Goal: Information Seeking & Learning: Compare options

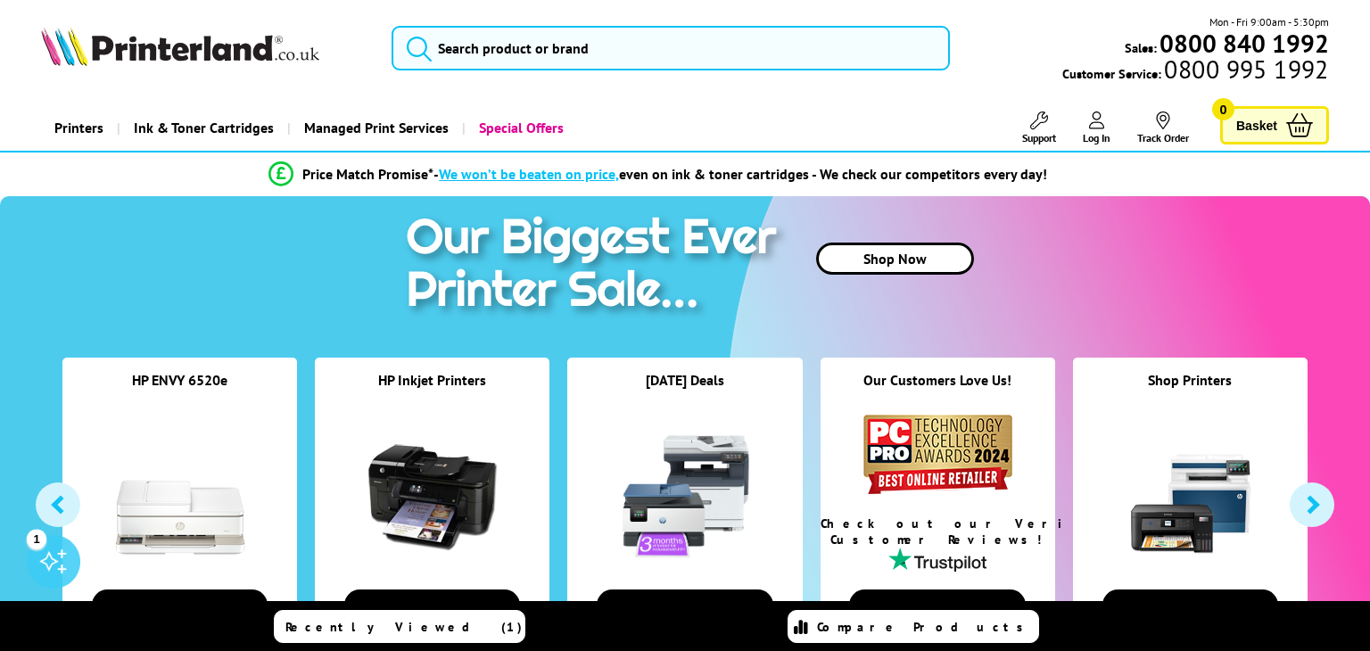
click at [81, 128] on link "Printers" at bounding box center [79, 127] width 76 height 45
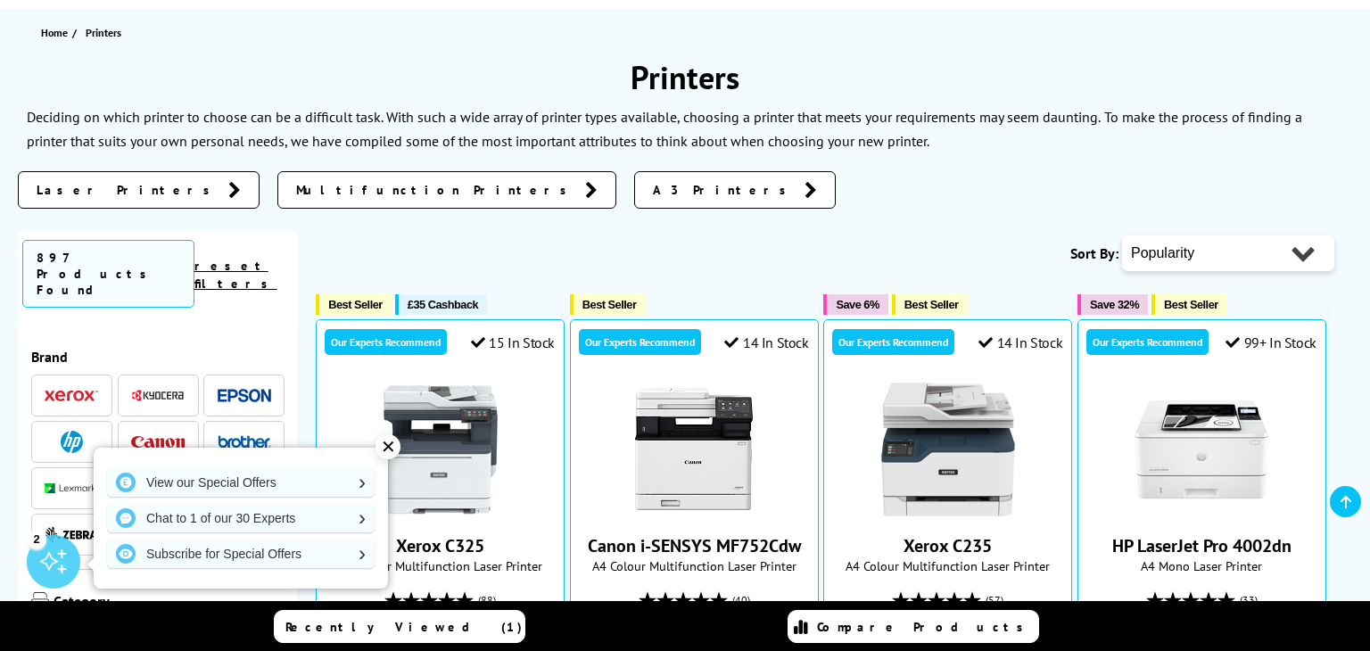
scroll to position [195, 0]
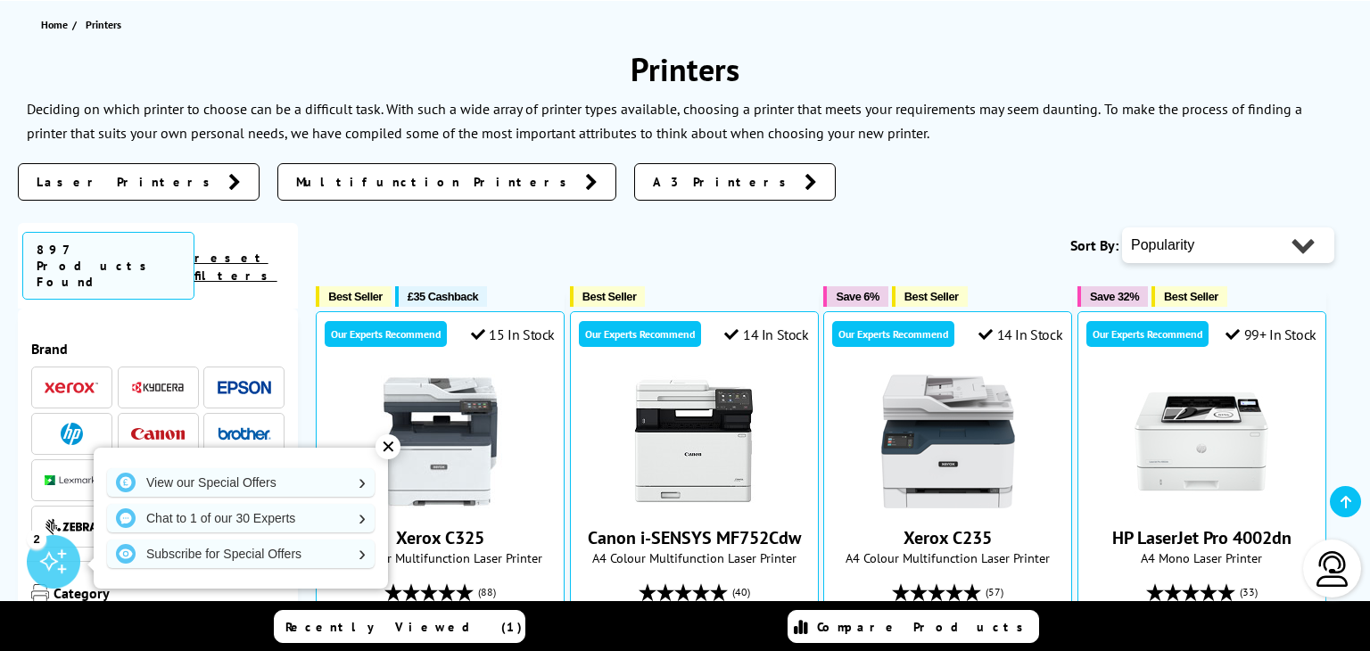
click at [87, 189] on span "Laser Printers" at bounding box center [128, 182] width 183 height 18
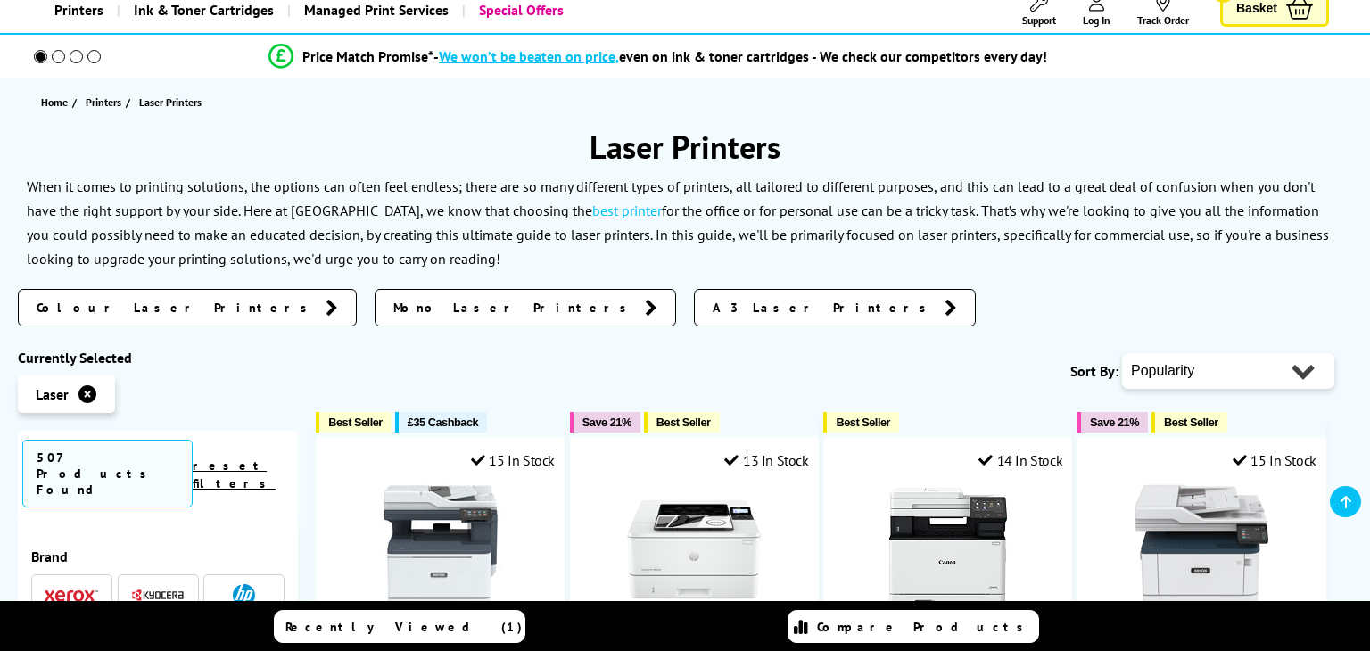
scroll to position [118, 0]
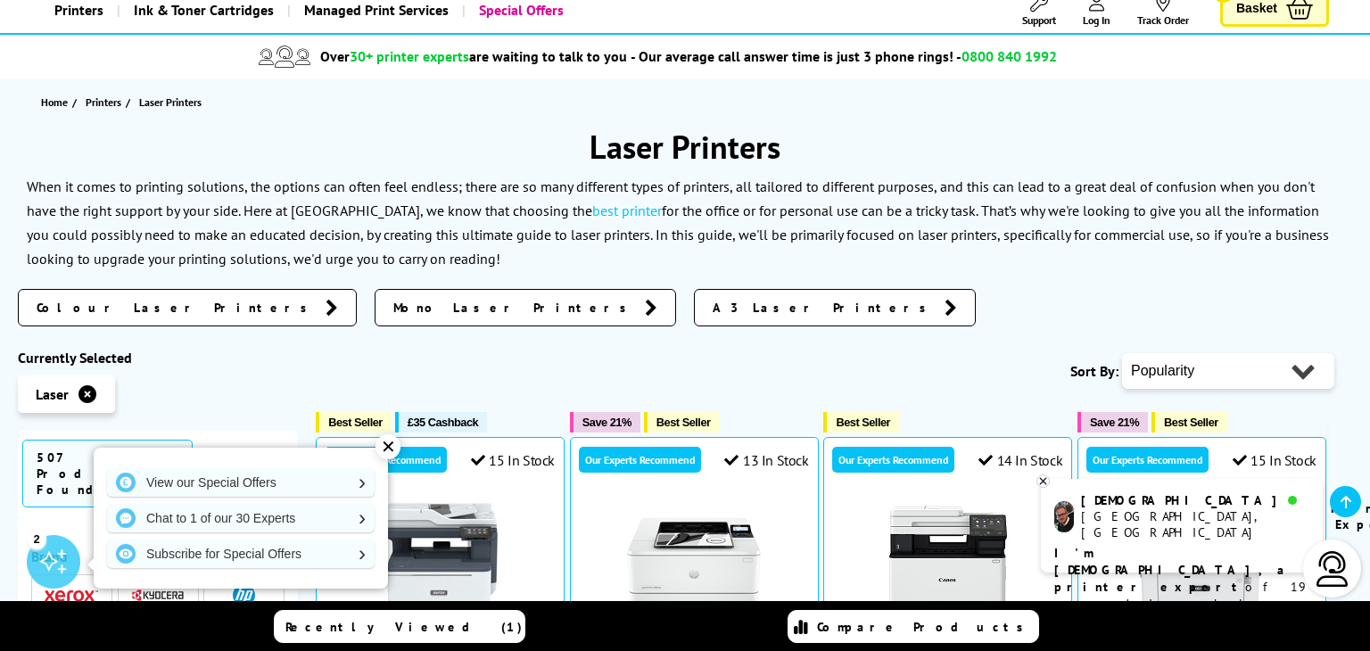
click at [393, 307] on span "Mono Laser Printers" at bounding box center [514, 308] width 243 height 18
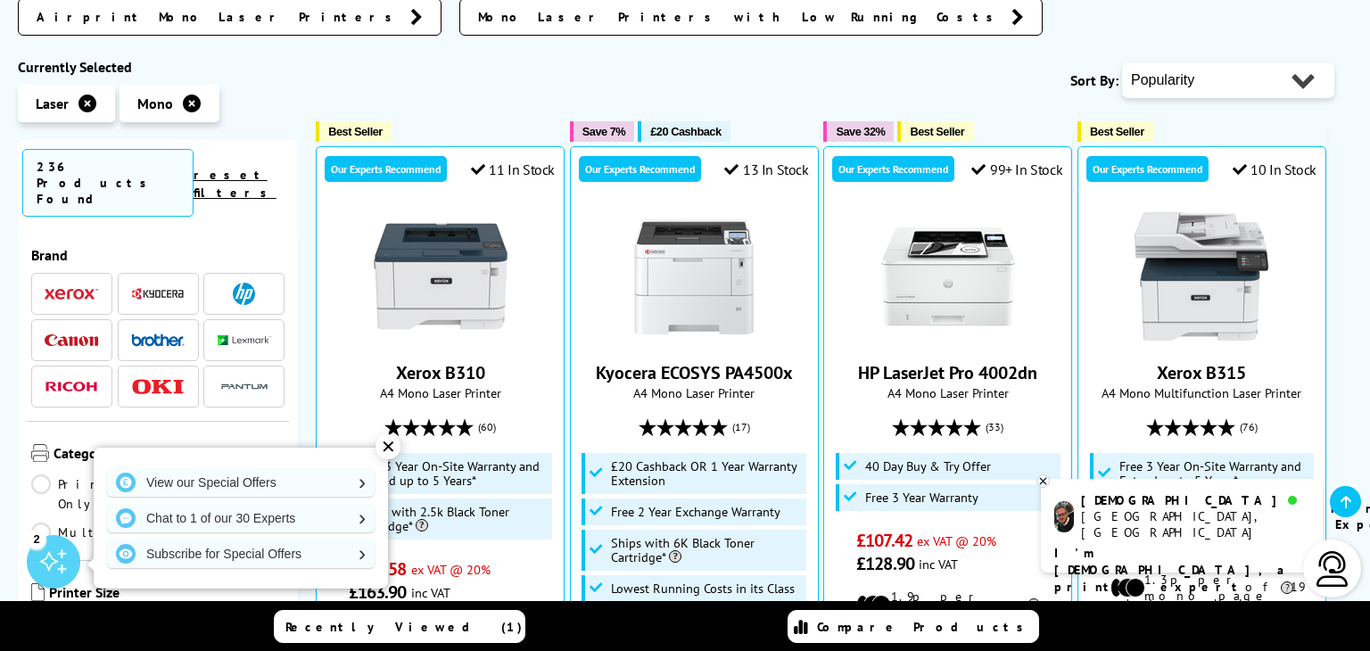
scroll to position [21, 0]
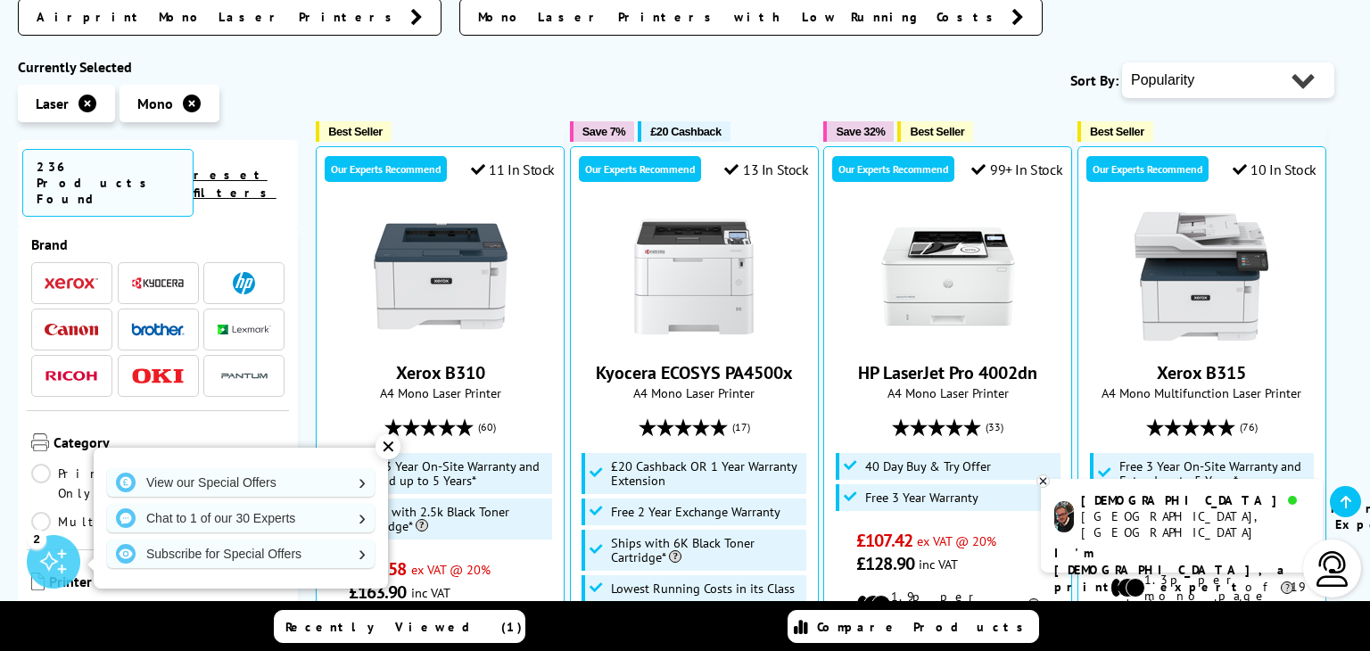
click at [239, 272] on img at bounding box center [244, 283] width 22 height 22
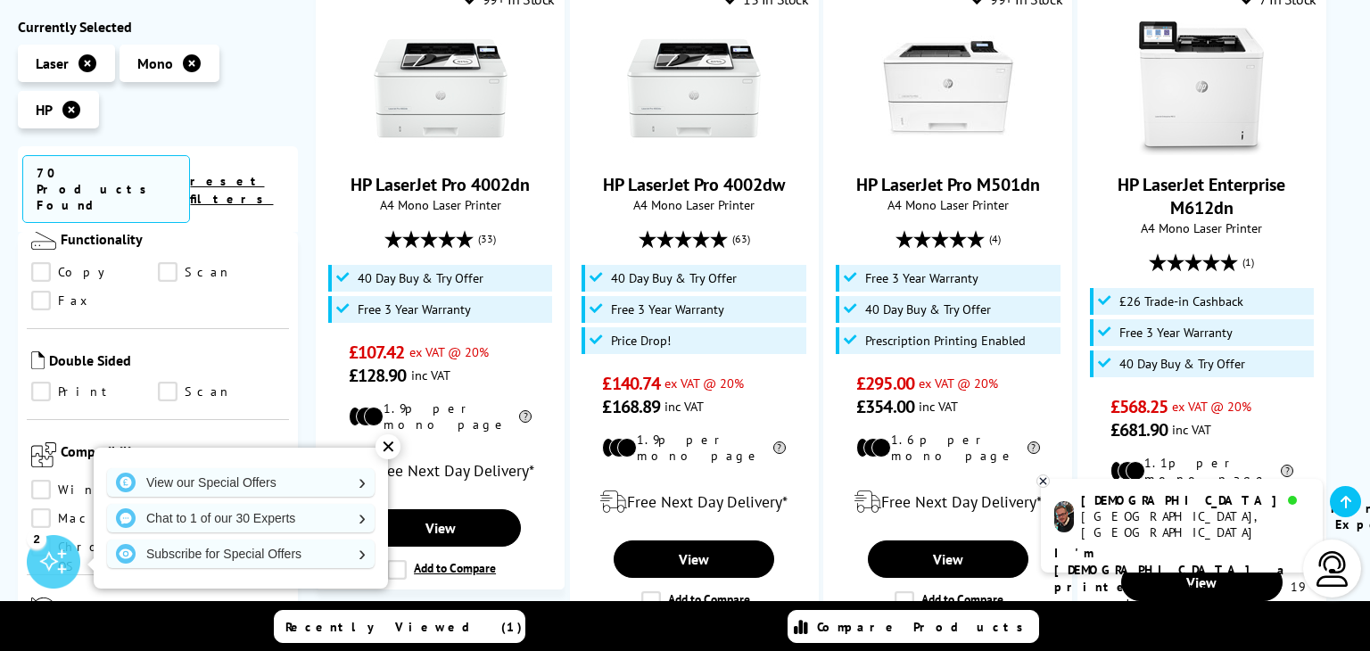
scroll to position [1152, 0]
click at [158, 532] on link "Chrome OS" at bounding box center [94, 542] width 127 height 20
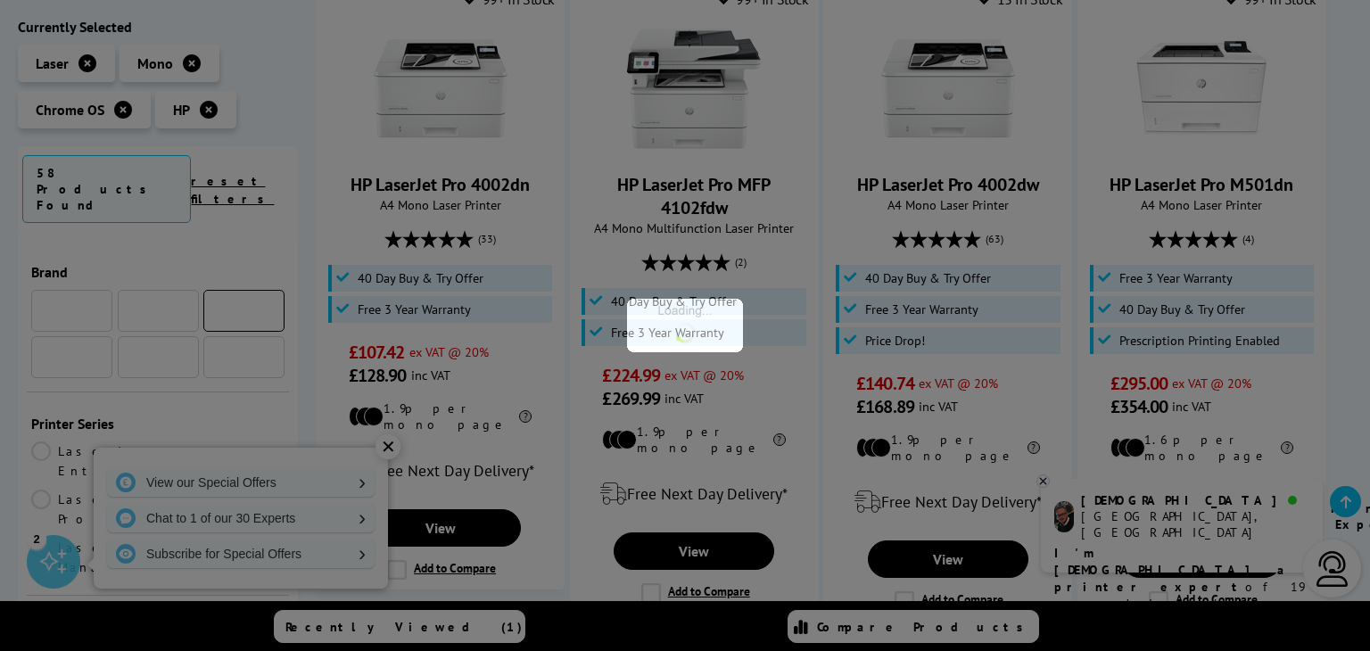
scroll to position [1152, 0]
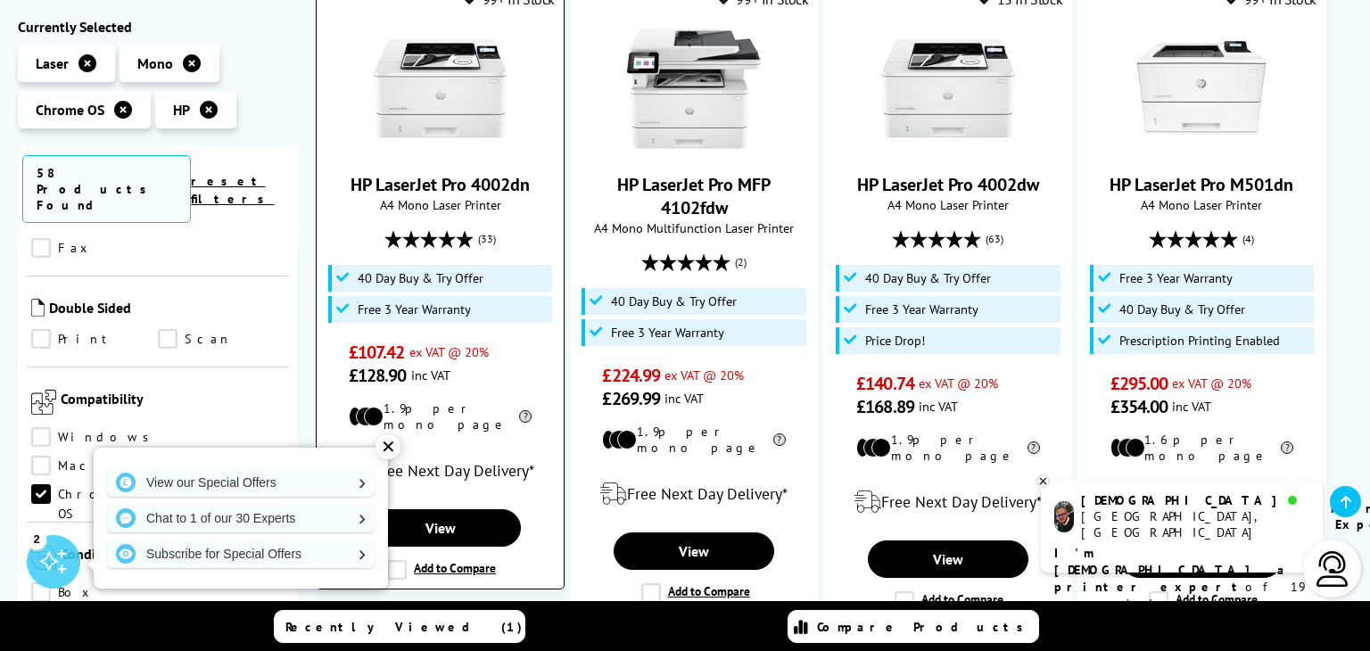
click at [389, 447] on div "✕" at bounding box center [388, 446] width 25 height 25
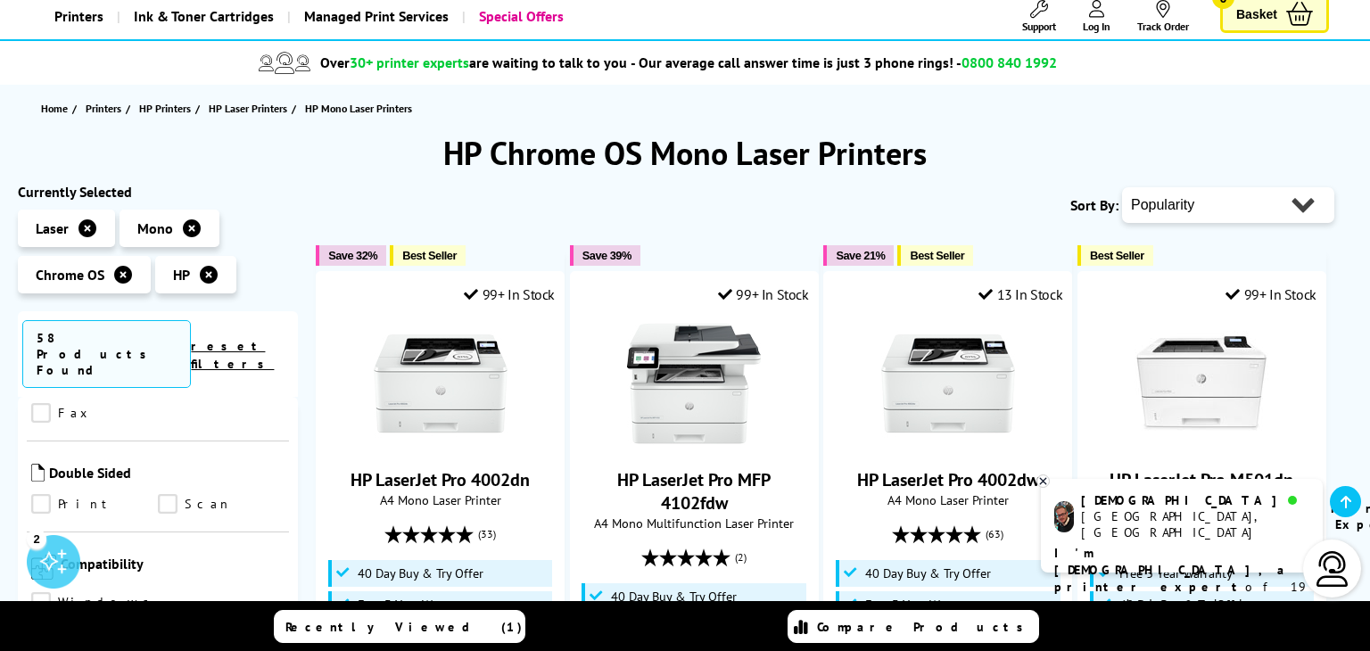
scroll to position [280, 0]
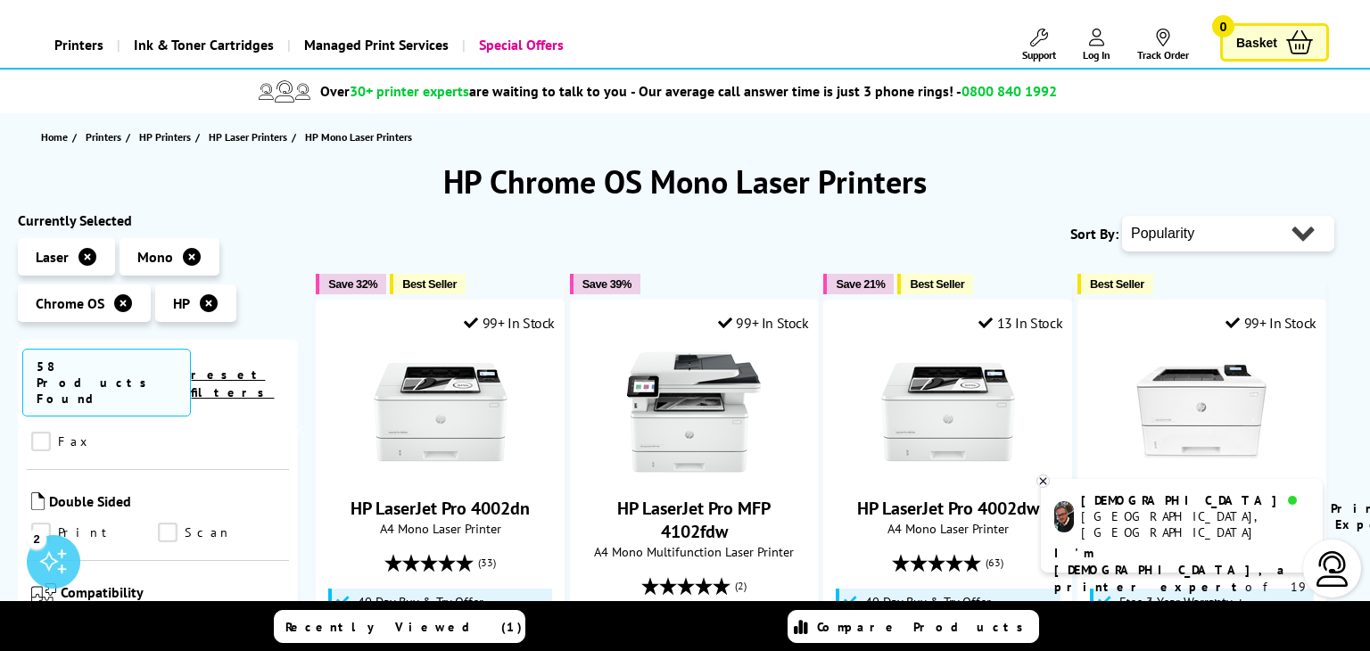
scroll to position [91, 0]
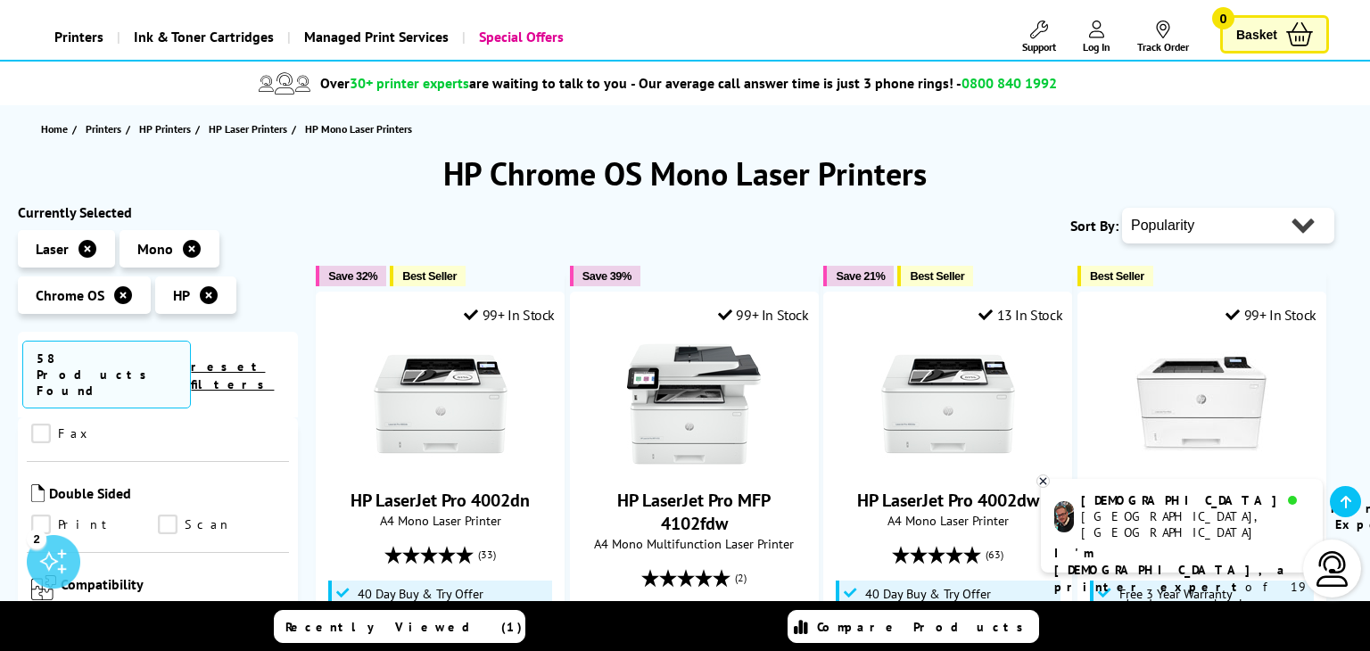
click at [1304, 231] on select "Popularity Rating Price - Low to High Price - High to Low Running Costs - Low t…" at bounding box center [1228, 226] width 212 height 36
select select "Price Ascending"
click at [1122, 208] on select "Popularity Rating Price - Low to High Price - High to Low Running Costs - Low t…" at bounding box center [1228, 226] width 212 height 36
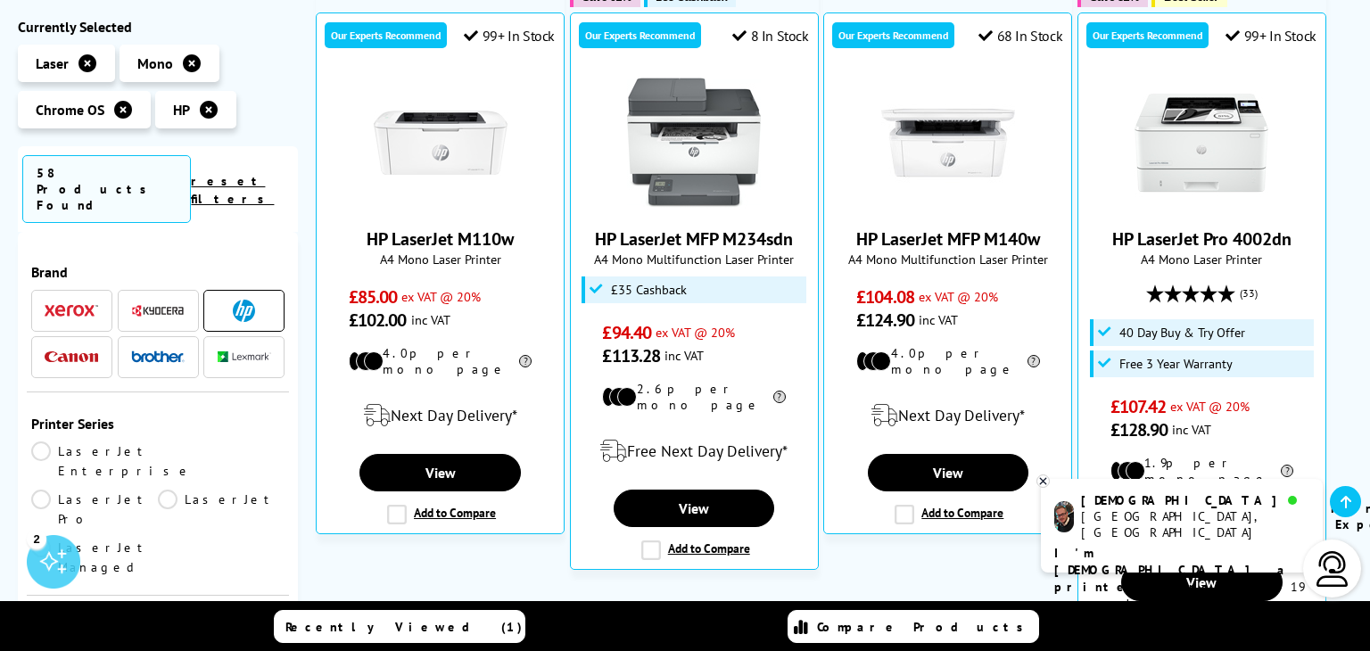
scroll to position [368, 0]
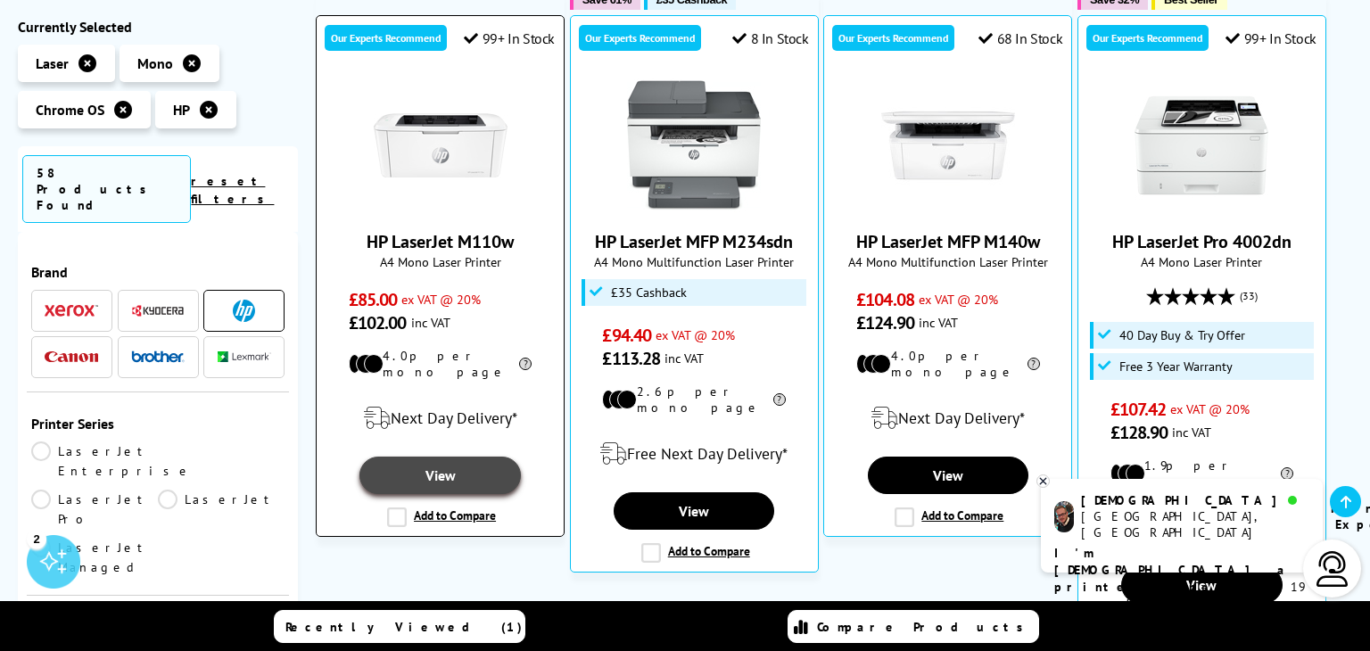
click at [459, 463] on link "View" at bounding box center [440, 475] width 161 height 37
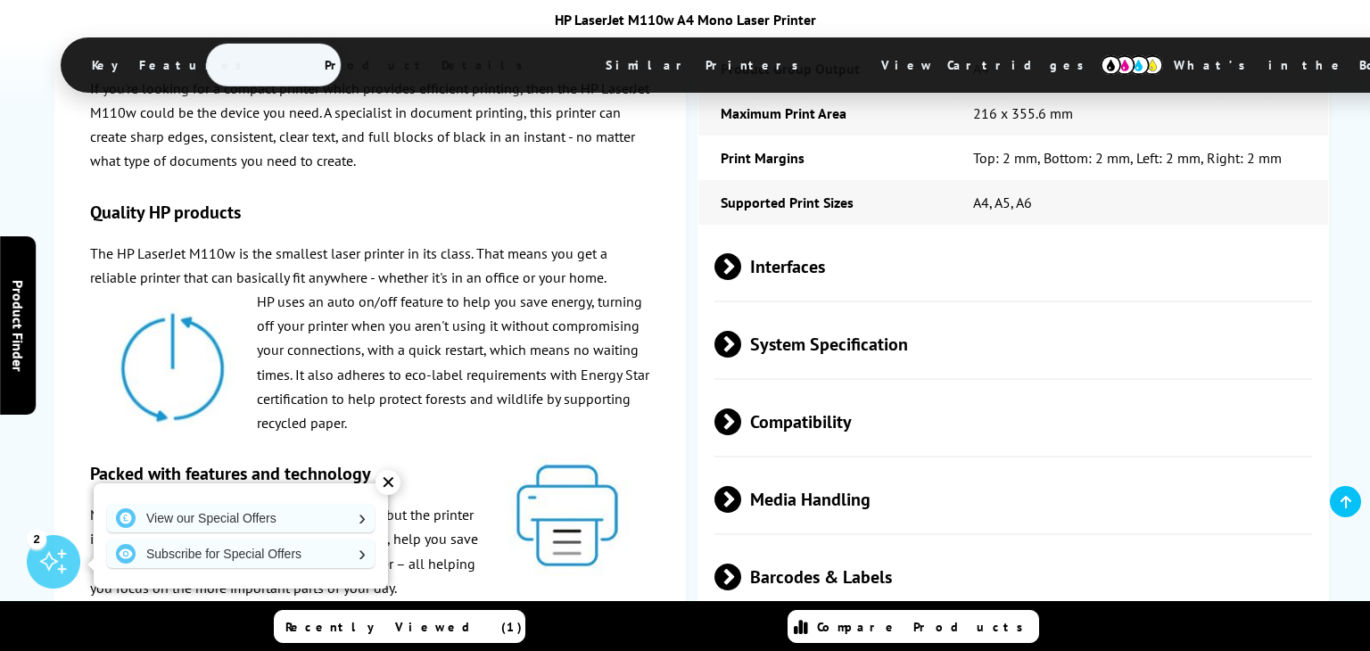
scroll to position [2468, 0]
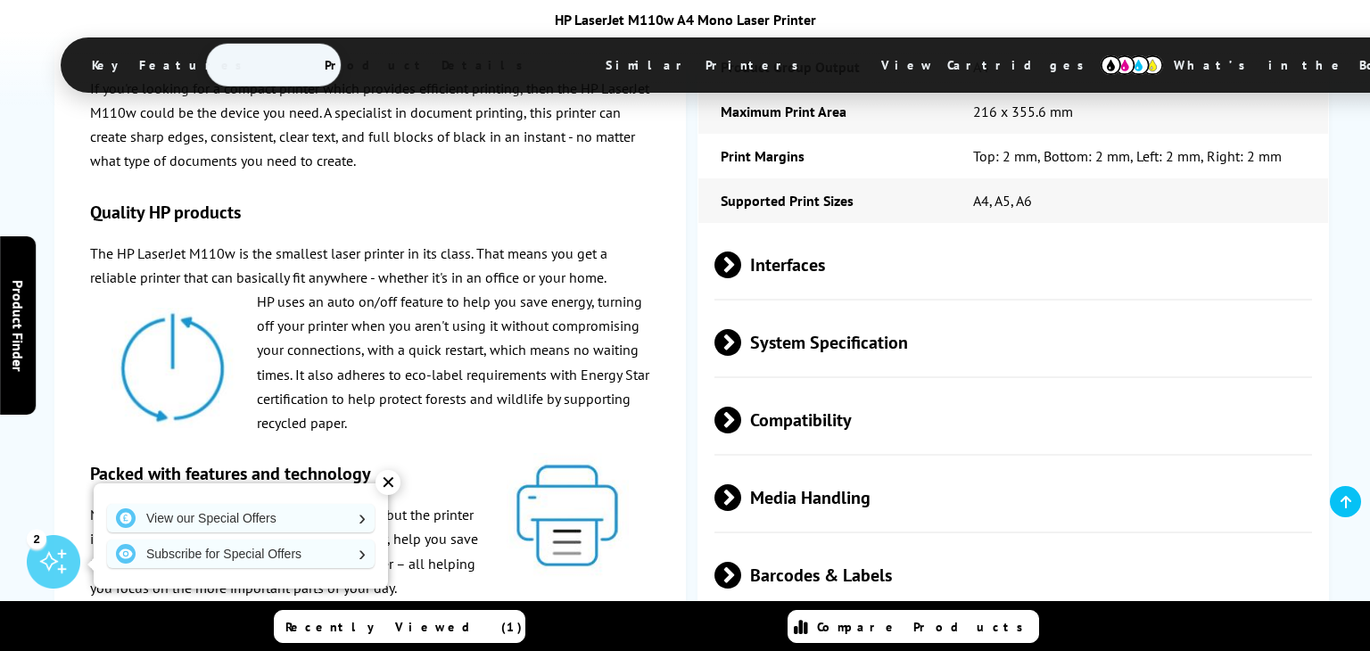
click at [882, 356] on span "System Specification" at bounding box center [1014, 343] width 598 height 67
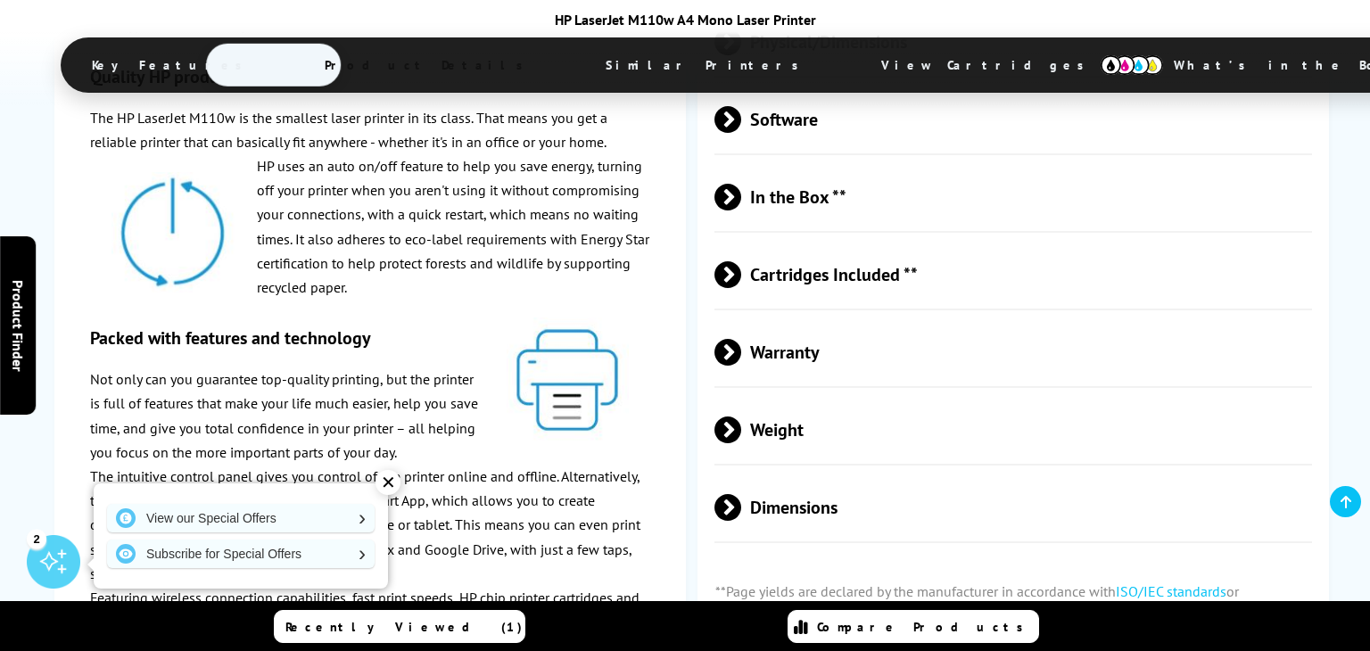
scroll to position [3258, 0]
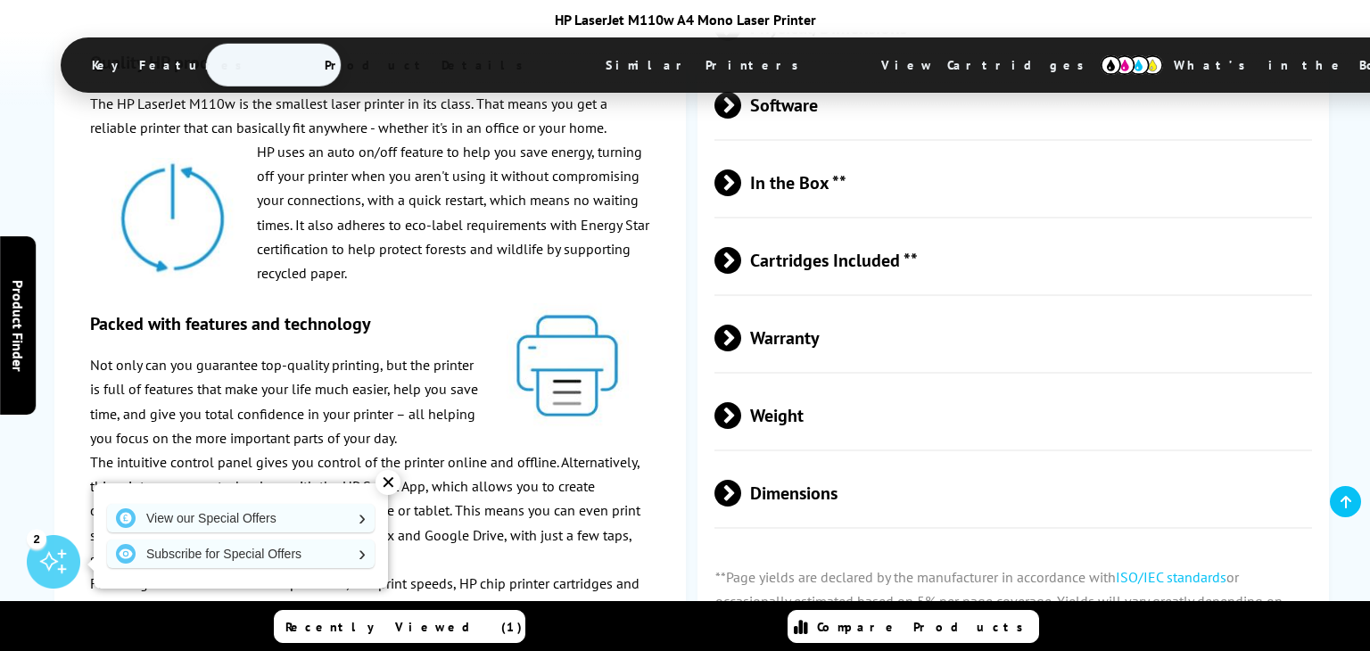
click at [741, 119] on span at bounding box center [741, 105] width 0 height 27
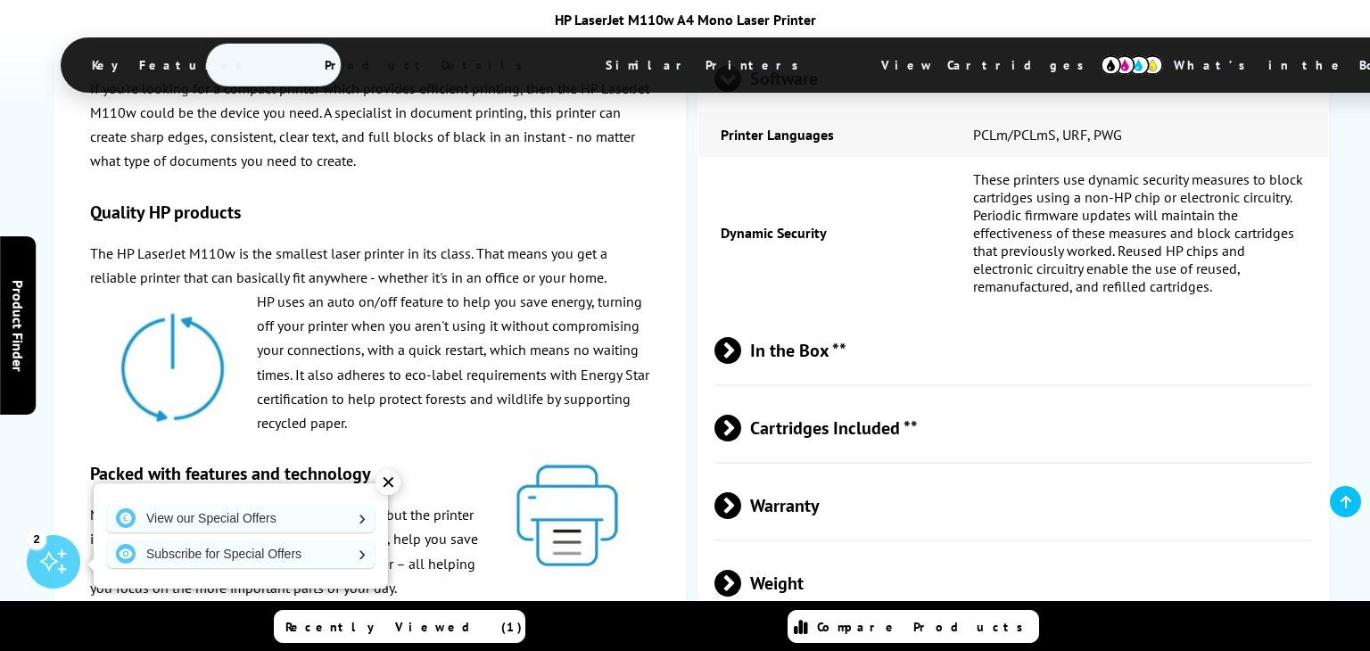
scroll to position [3286, 0]
click at [387, 487] on div "✕" at bounding box center [388, 482] width 25 height 25
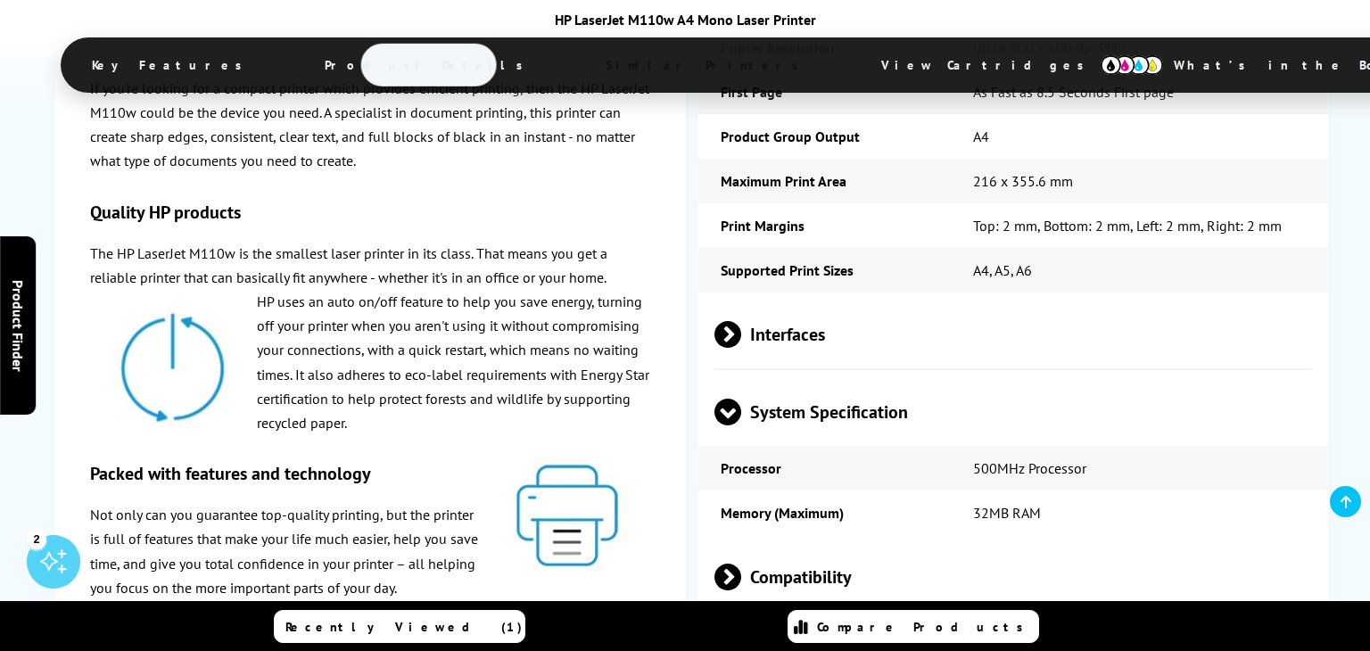
scroll to position [2330, 0]
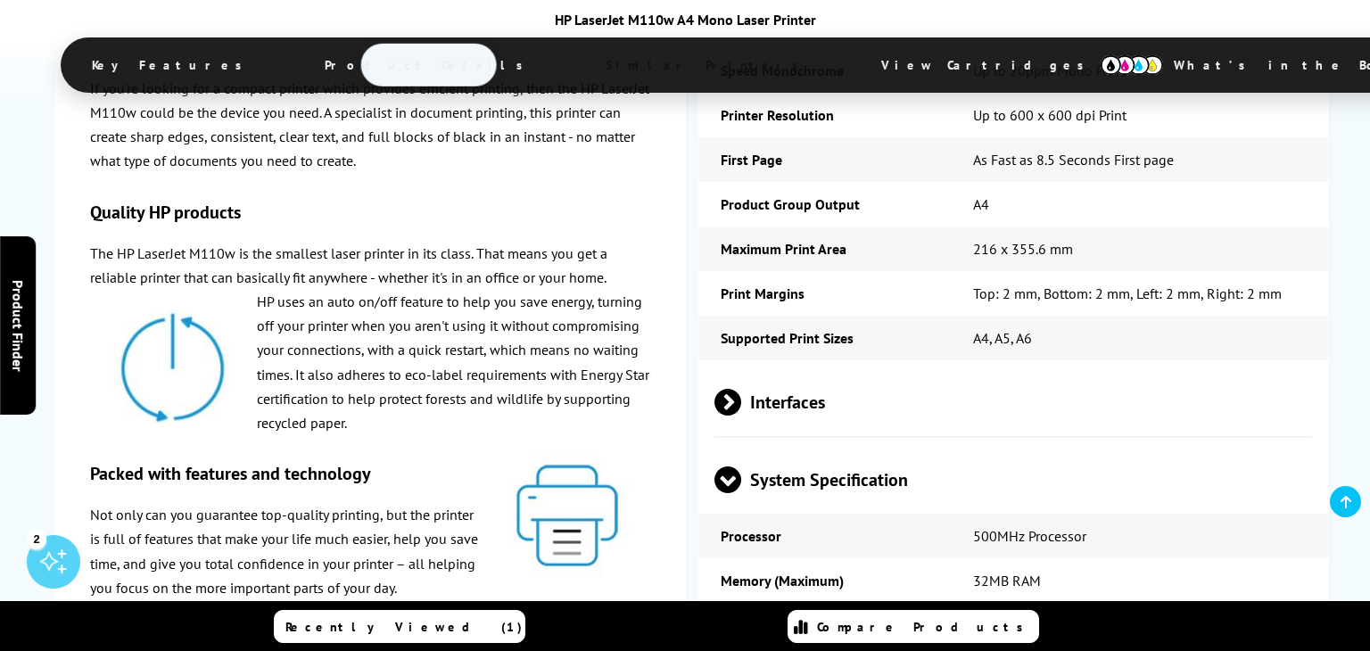
click at [475, 71] on span "Product Details" at bounding box center [428, 65] width 261 height 43
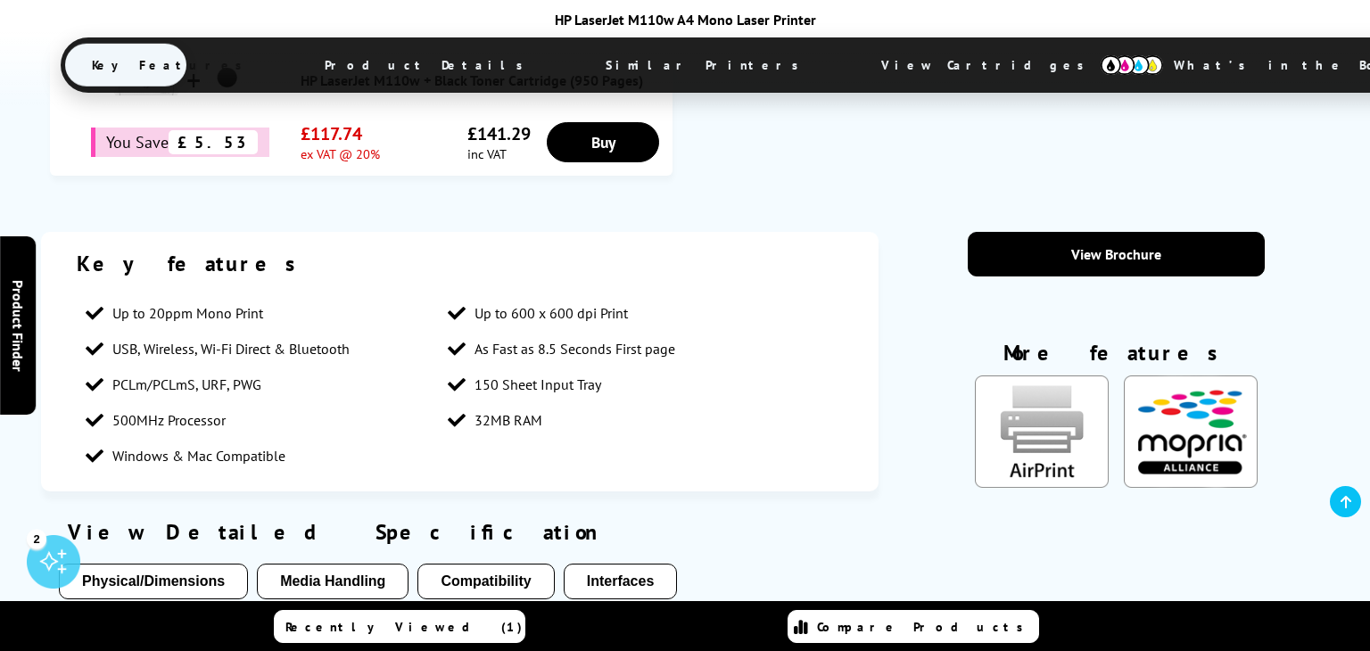
scroll to position [1084, 0]
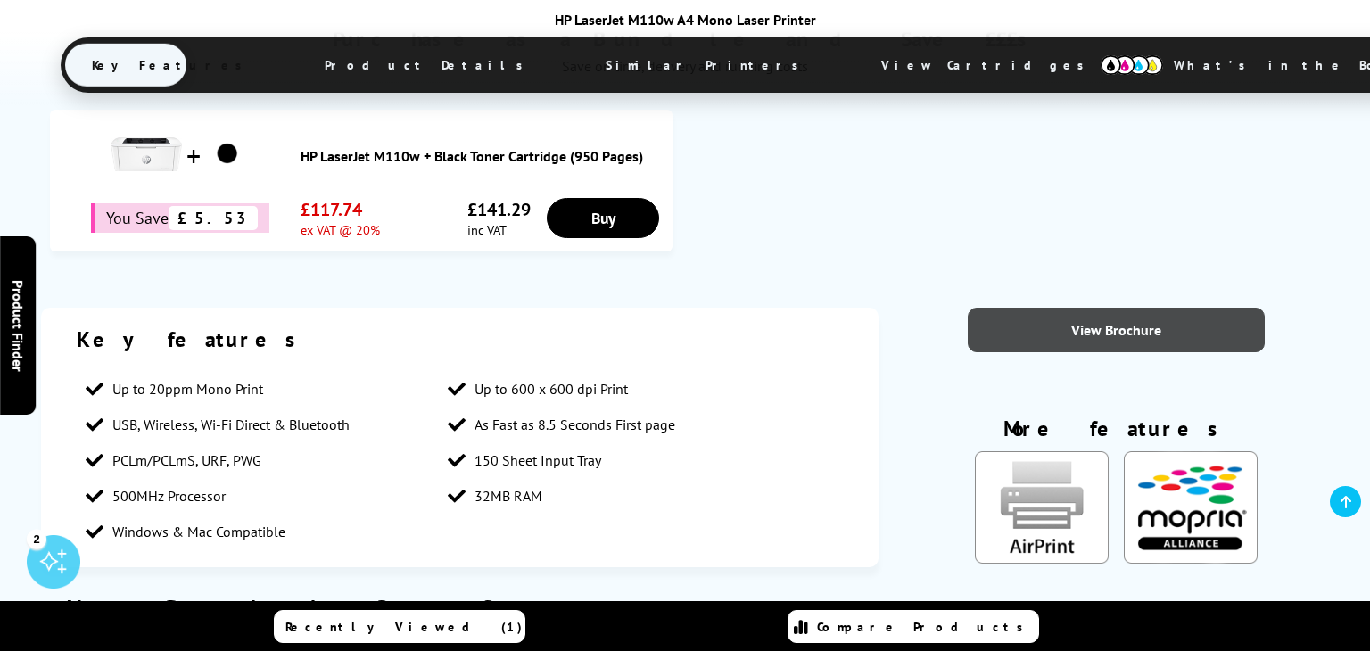
click at [1096, 335] on link "View Brochure" at bounding box center [1117, 330] width 298 height 45
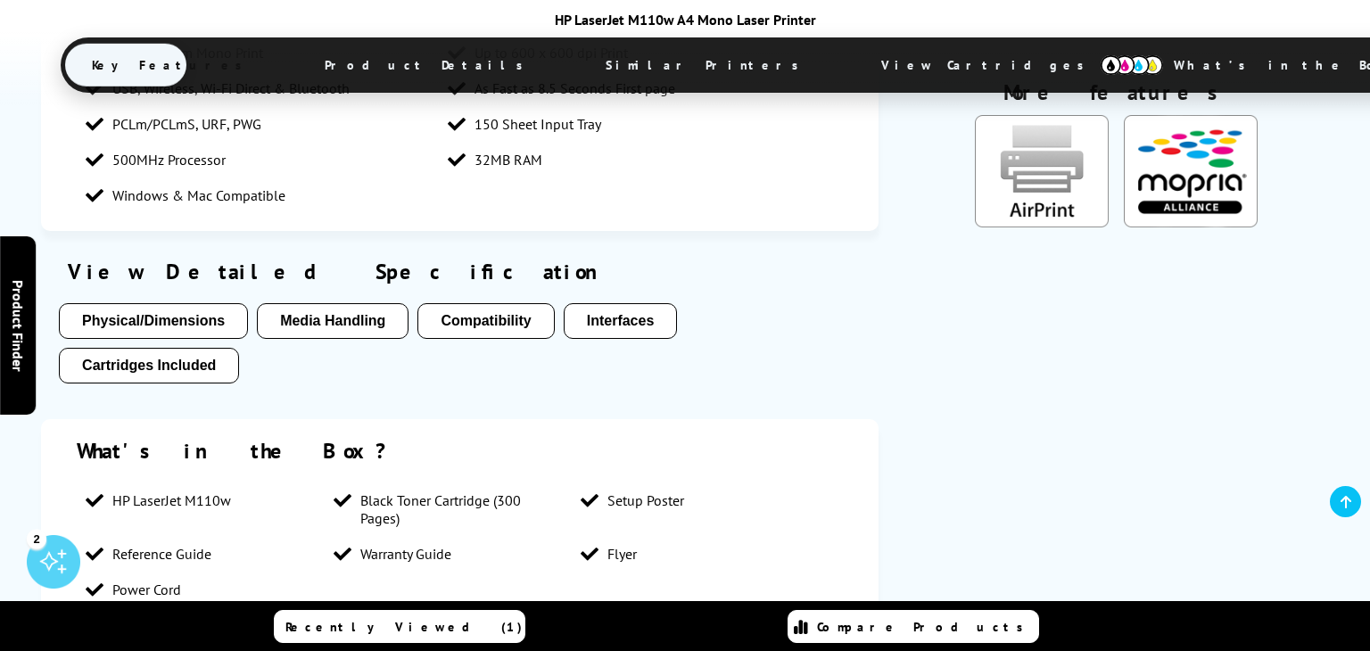
scroll to position [1452, 0]
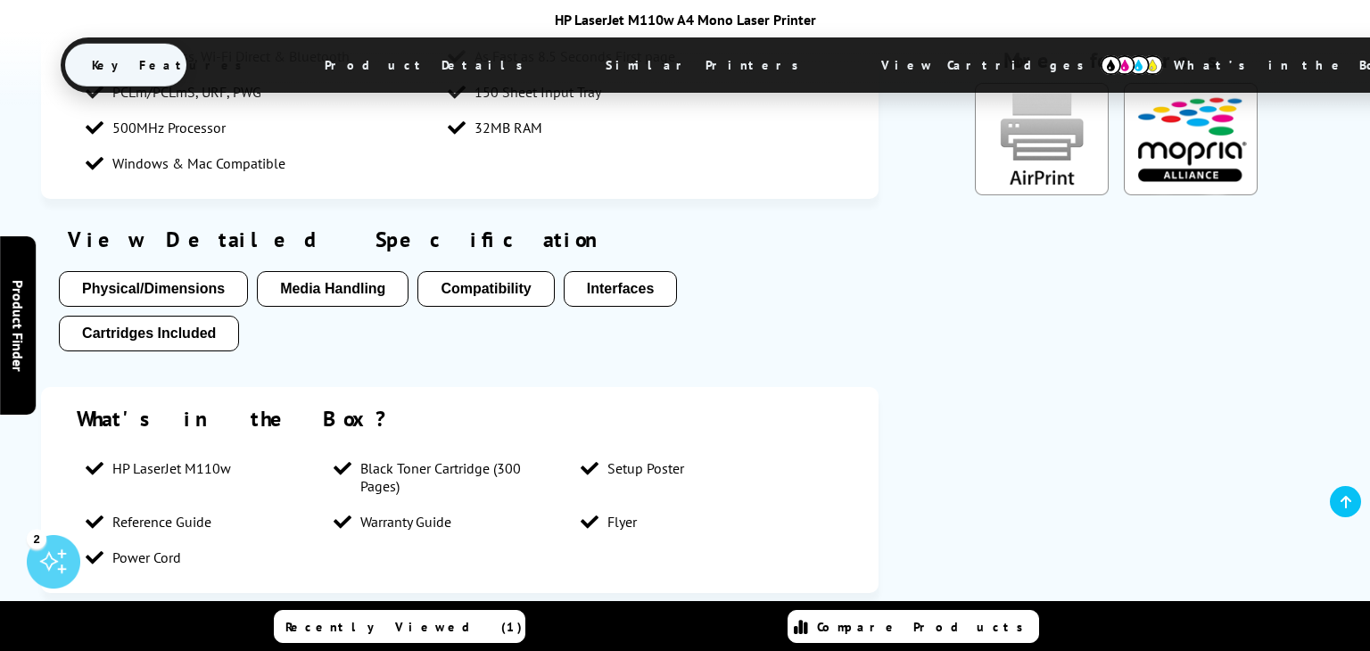
click at [512, 300] on button "Compatibility" at bounding box center [486, 289] width 136 height 36
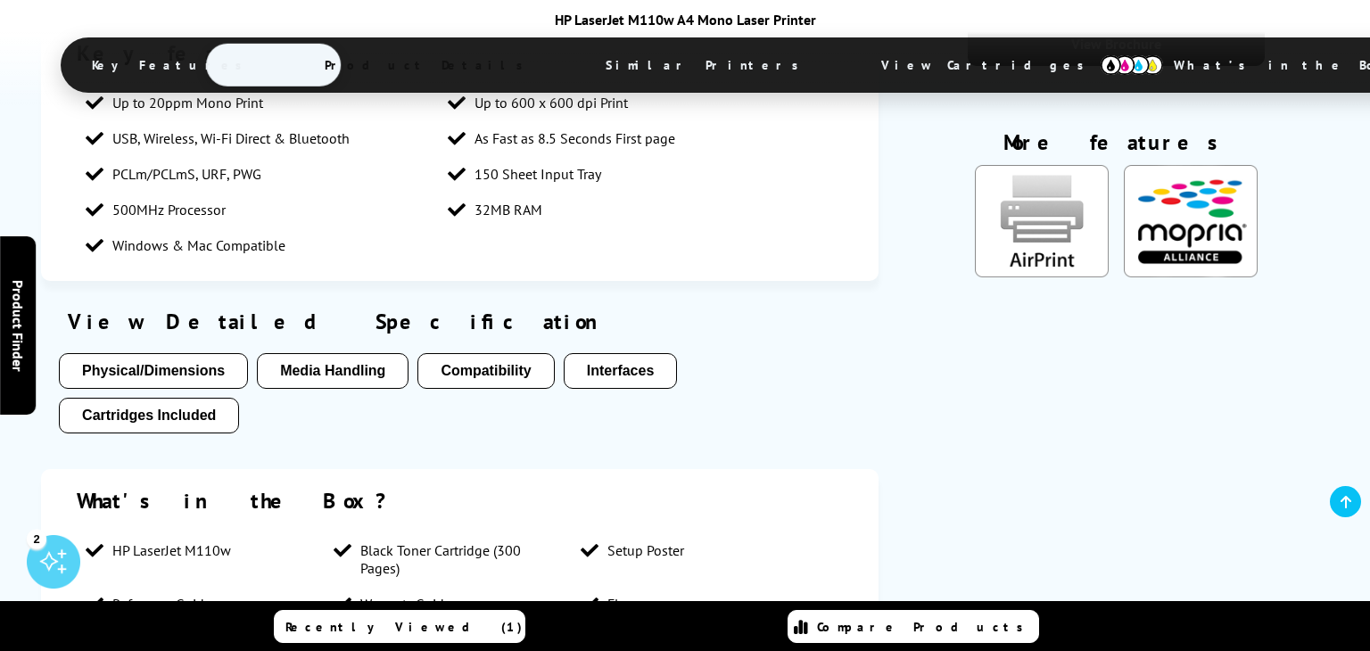
scroll to position [1344, 0]
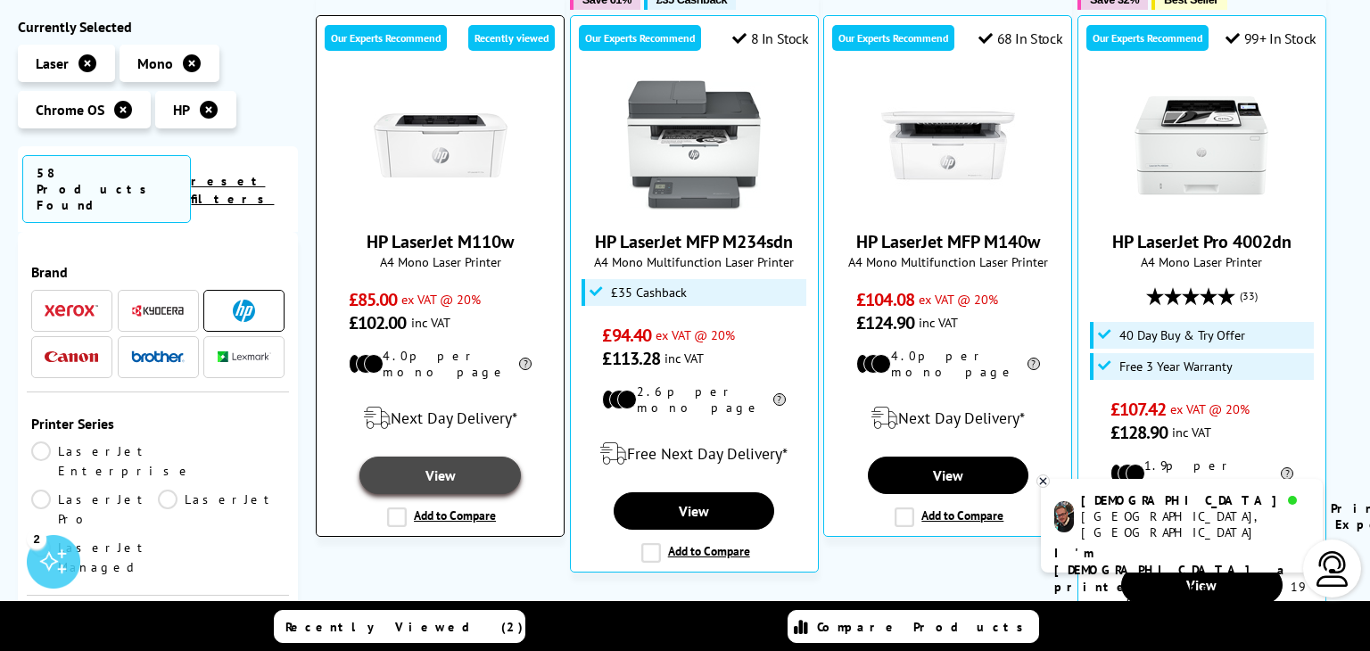
click at [448, 467] on link "View" at bounding box center [440, 475] width 161 height 37
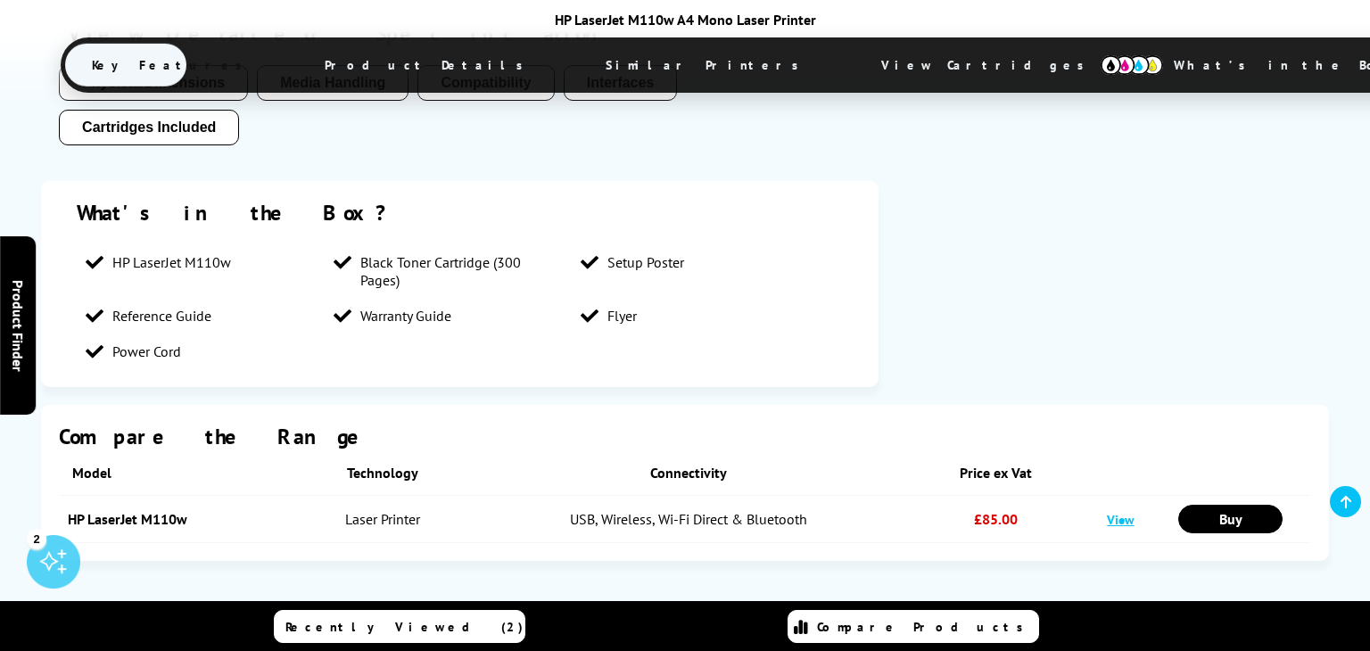
scroll to position [1575, 0]
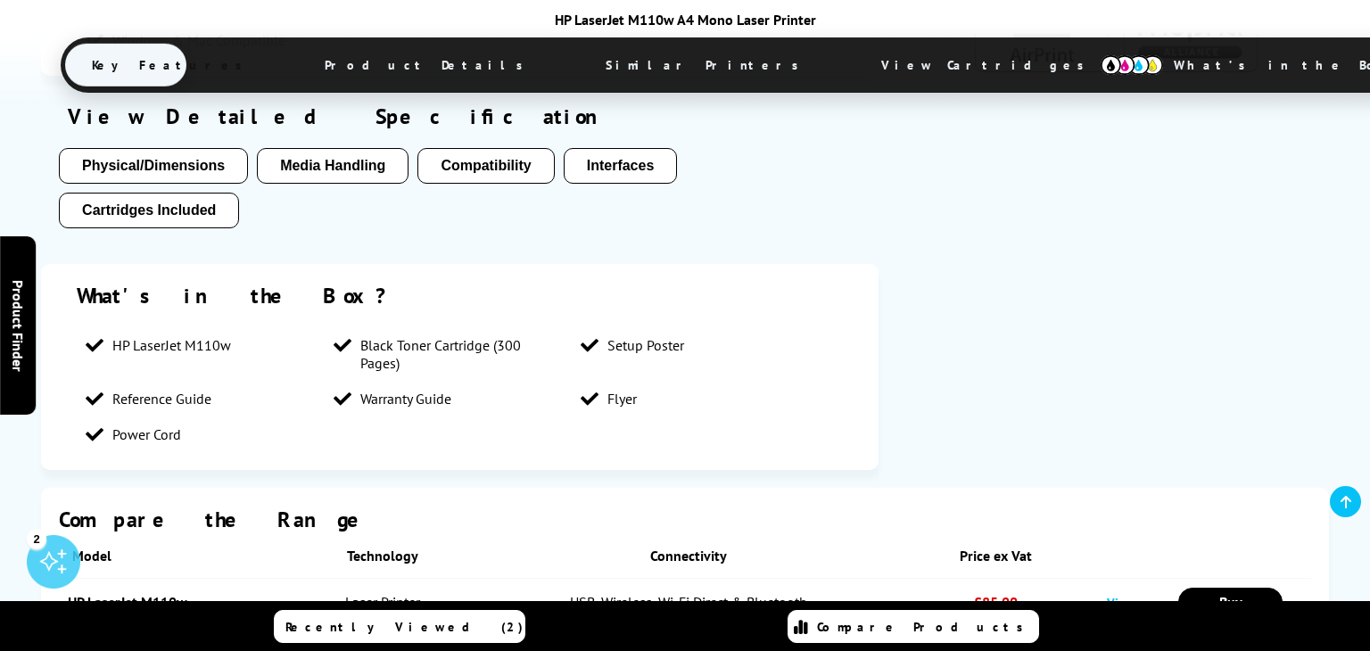
click at [500, 182] on button "Compatibility" at bounding box center [486, 166] width 136 height 36
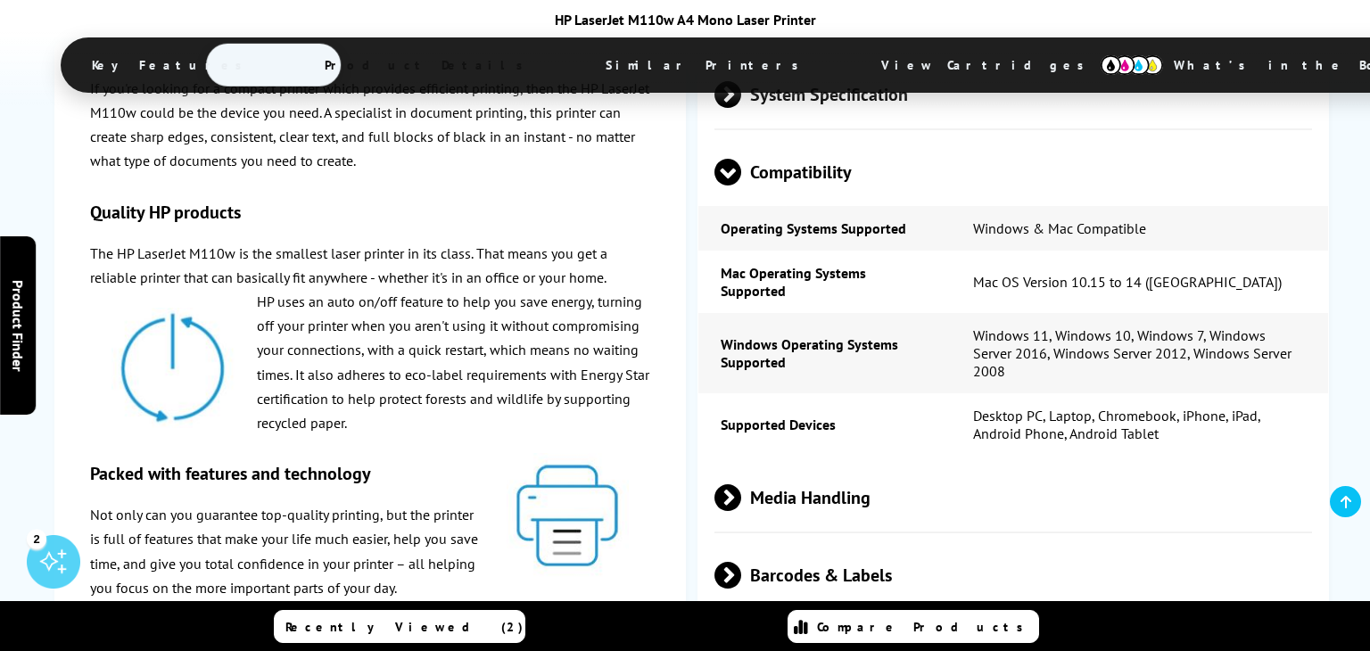
scroll to position [2735, 0]
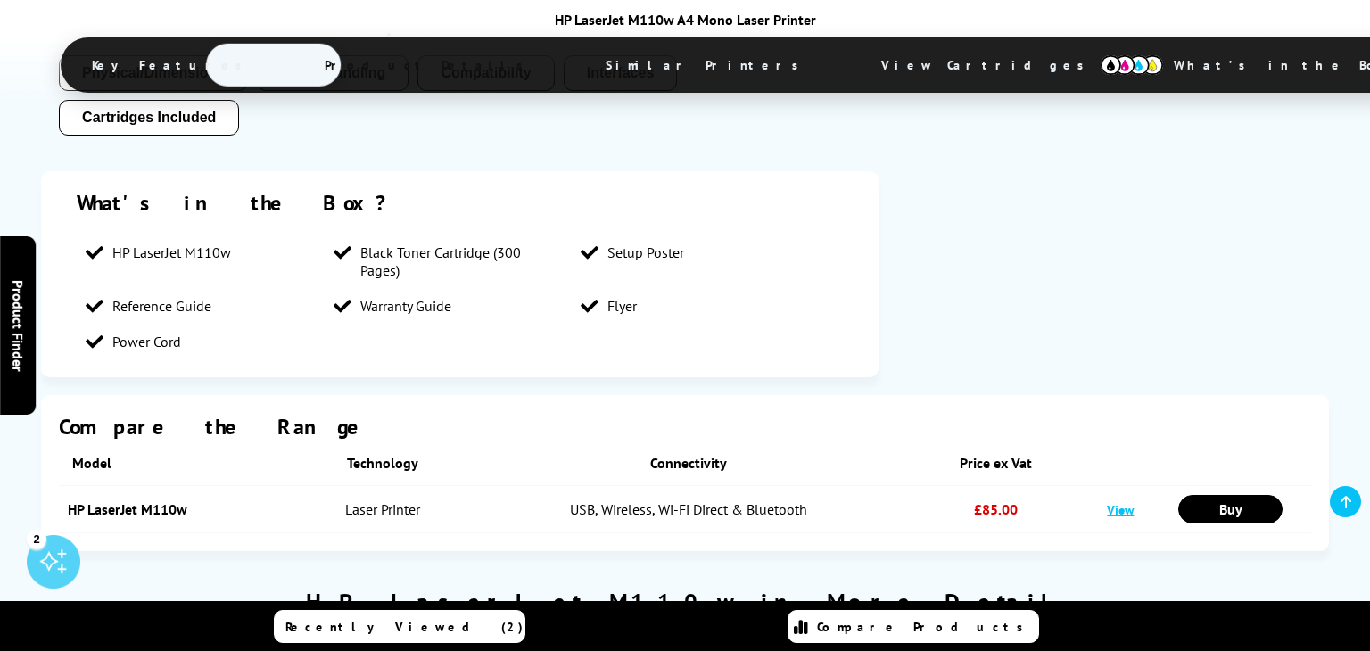
scroll to position [1283, 0]
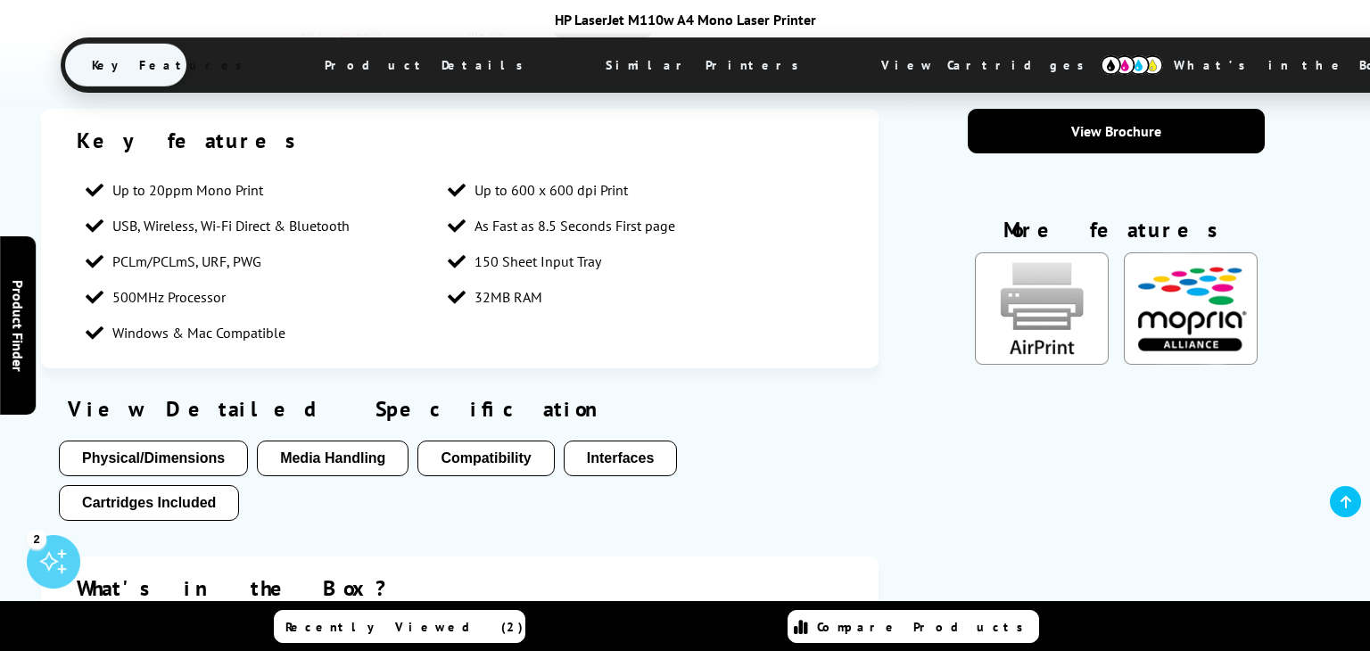
click at [482, 462] on button "Compatibility" at bounding box center [486, 459] width 136 height 36
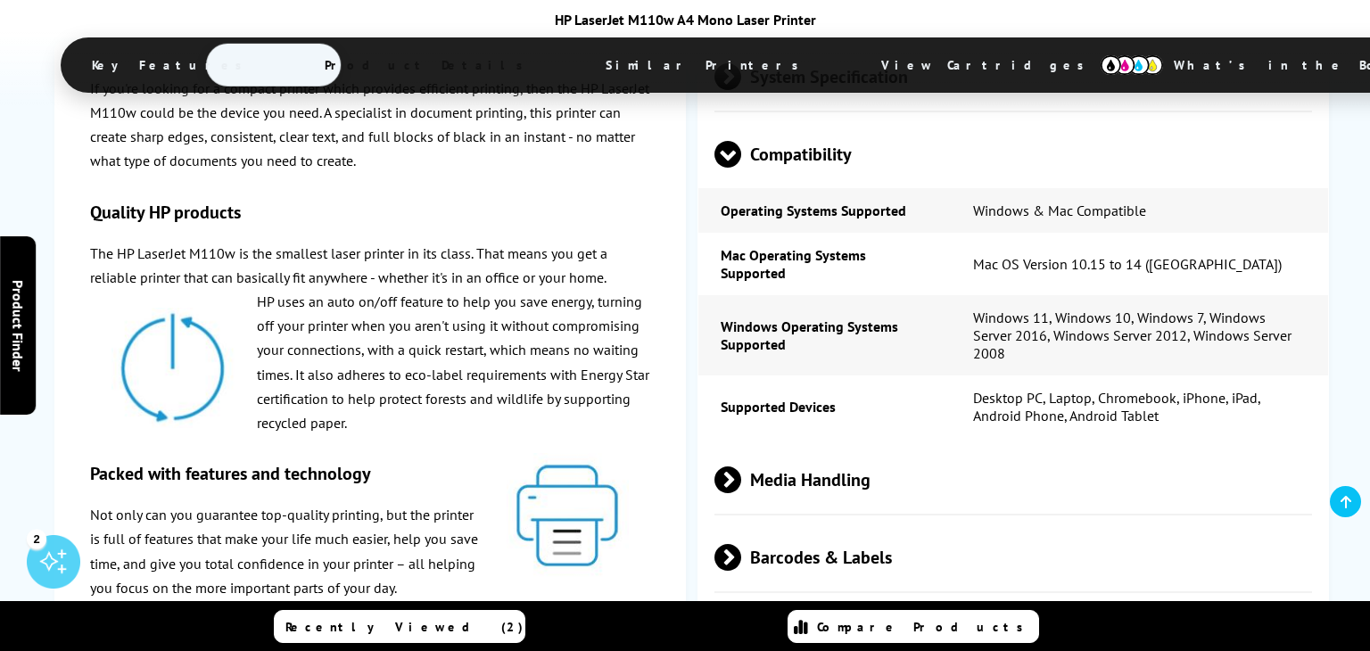
scroll to position [2726, 0]
